Goal: Task Accomplishment & Management: Use online tool/utility

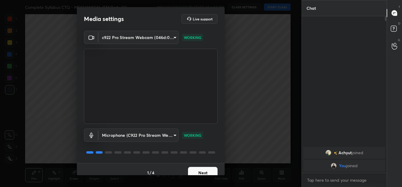
click at [205, 173] on button "Next" at bounding box center [203, 173] width 30 height 12
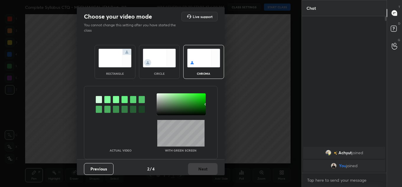
click at [103, 65] on img at bounding box center [114, 58] width 33 height 19
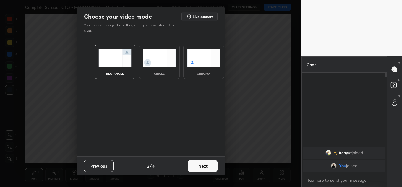
click at [199, 159] on div "Previous 2 / 4 Next" at bounding box center [151, 165] width 148 height 19
click at [204, 163] on button "Next" at bounding box center [203, 166] width 30 height 12
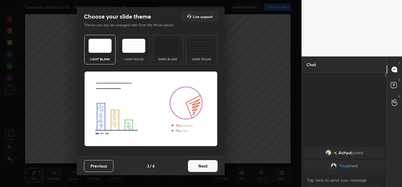
click at [208, 165] on button "Next" at bounding box center [203, 166] width 30 height 12
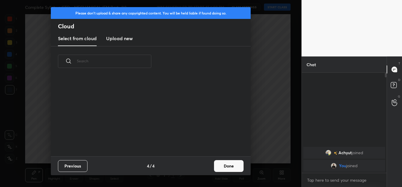
click at [223, 165] on button "Done" at bounding box center [229, 166] width 30 height 12
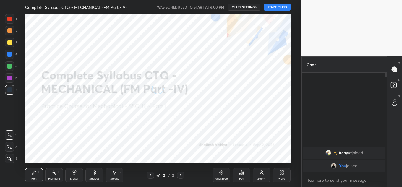
click at [277, 8] on button "START CLASS" at bounding box center [277, 7] width 27 height 7
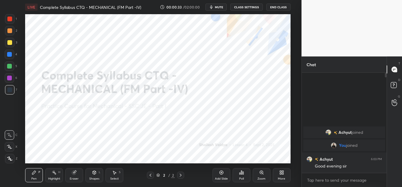
click at [16, 161] on div "Z" at bounding box center [11, 158] width 12 height 9
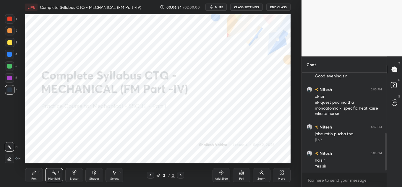
scroll to position [171, 0]
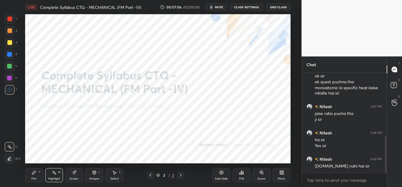
click at [217, 8] on span "mute" at bounding box center [219, 7] width 8 height 4
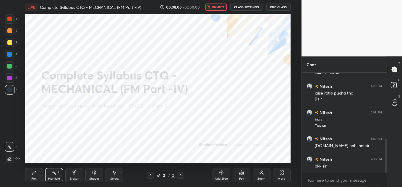
click at [219, 8] on span "unmute" at bounding box center [218, 7] width 13 height 4
click at [273, 8] on button "End Class" at bounding box center [278, 7] width 24 height 7
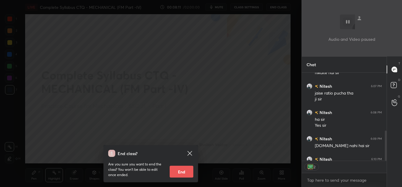
click at [179, 173] on button "End" at bounding box center [181, 172] width 24 height 12
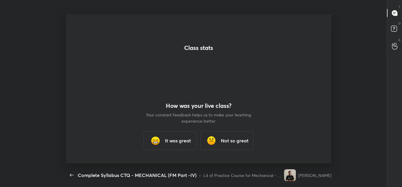
scroll to position [29380, 29156]
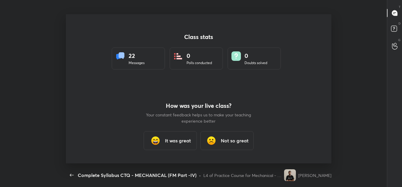
click at [176, 136] on div "It was great" at bounding box center [170, 140] width 53 height 19
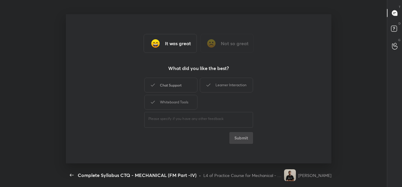
click at [173, 90] on div "Chat Support" at bounding box center [170, 85] width 53 height 15
click at [172, 101] on div "Whiteboard Tools" at bounding box center [170, 102] width 53 height 15
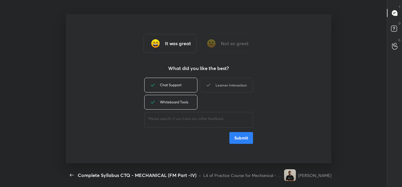
click at [239, 88] on div "Learner Interaction" at bounding box center [226, 85] width 53 height 15
type textarea "x"
click at [239, 136] on button "Submit" at bounding box center [241, 138] width 24 height 12
